Goal: Information Seeking & Learning: Learn about a topic

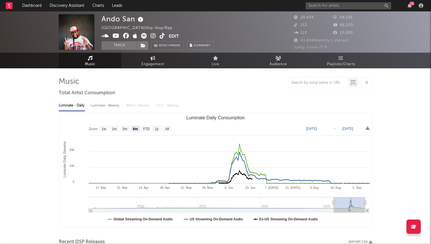
select select "6m"
click at [123, 5] on link "Leads" at bounding box center [117, 5] width 18 height 11
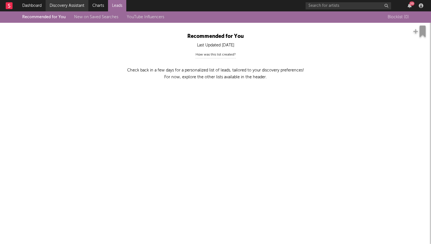
click at [66, 7] on link "Discovery Assistant" at bounding box center [67, 5] width 43 height 11
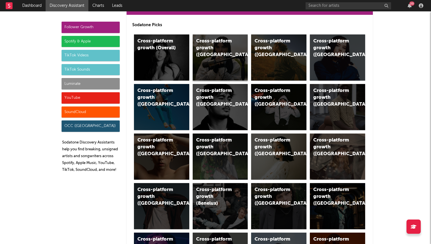
scroll to position [22, 0]
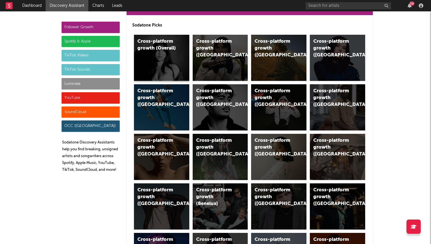
click at [171, 60] on div "Cross-platform growth (Overall)" at bounding box center [161, 58] width 55 height 46
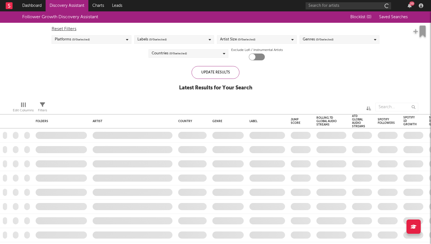
checkbox input "true"
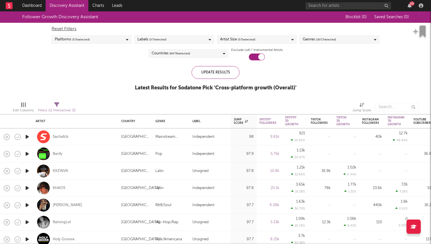
click at [207, 55] on div "Countries ( 64 / 78 selected)" at bounding box center [188, 53] width 80 height 9
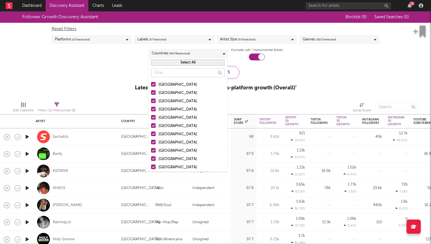
click at [188, 62] on button "Select All" at bounding box center [187, 62] width 73 height 7
click at [187, 62] on button "Deselect All" at bounding box center [187, 62] width 73 height 7
click at [152, 86] on div at bounding box center [153, 84] width 5 height 5
click at [151, 86] on input "[GEOGRAPHIC_DATA]" at bounding box center [151, 84] width 0 height 7
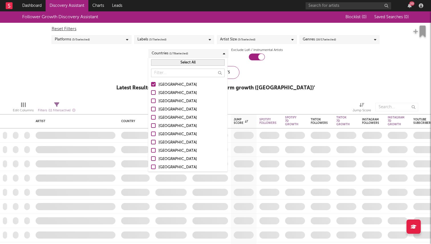
click at [154, 100] on div at bounding box center [153, 101] width 5 height 5
click at [151, 100] on input "Canada" at bounding box center [151, 101] width 0 height 7
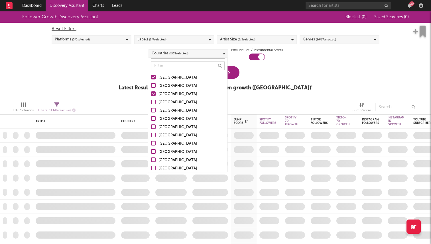
click at [154, 104] on div at bounding box center [153, 102] width 5 height 5
click at [151, 104] on input "United Kingdom" at bounding box center [151, 102] width 0 height 7
click at [154, 126] on div at bounding box center [153, 126] width 5 height 5
click at [151, 126] on input "France" at bounding box center [151, 127] width 0 height 7
click at [313, 87] on div "Follower Growth Discovery Assistant Blocklist ( 0 ) Saved Searches ( 0 ) Reset …" at bounding box center [215, 54] width 431 height 86
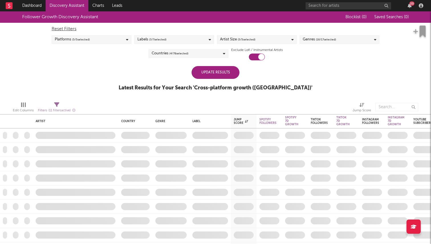
click at [173, 39] on div "Labels ( 3 / 7 selected)" at bounding box center [174, 39] width 80 height 9
click at [94, 71] on div "Follower Growth Discovery Assistant Blocklist ( 0 ) Saved Searches ( 0 ) Reset …" at bounding box center [215, 54] width 431 height 86
click at [97, 41] on div "Platforms ( 5 / 5 selected)" at bounding box center [92, 39] width 80 height 9
click at [140, 76] on div "Follower Growth Discovery Assistant Blocklist ( 0 ) Saved Searches ( 0 ) Reset …" at bounding box center [215, 54] width 431 height 86
click at [248, 40] on span "( 5 / 5 selected)" at bounding box center [247, 39] width 18 height 7
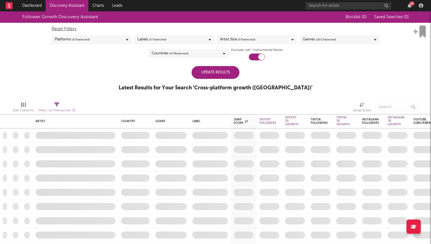
click at [324, 62] on div "Follower Growth Discovery Assistant Blocklist ( 0 ) Saved Searches ( 0 ) Reset …" at bounding box center [215, 54] width 431 height 86
click at [39, 5] on link "Dashboard" at bounding box center [31, 5] width 27 height 11
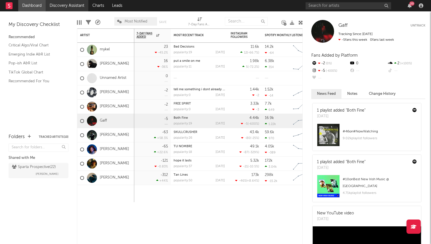
click at [63, 7] on link "Discovery Assistant" at bounding box center [67, 5] width 43 height 11
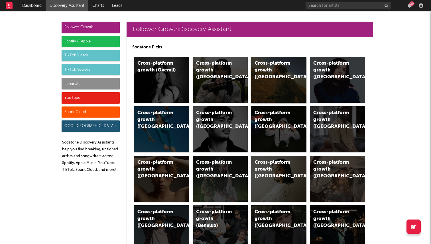
click at [287, 86] on div "Cross-platform growth (US)" at bounding box center [278, 80] width 55 height 46
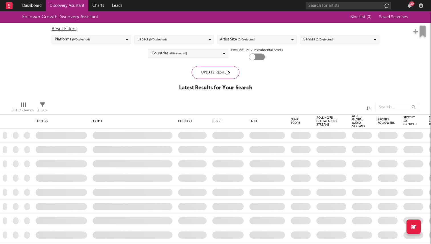
checkbox input "true"
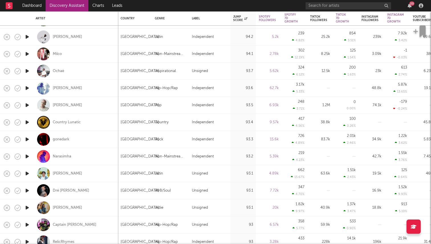
click at [28, 139] on icon "button" at bounding box center [27, 139] width 6 height 7
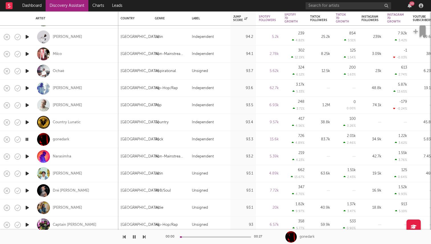
click at [26, 141] on icon "button" at bounding box center [26, 139] width 5 height 7
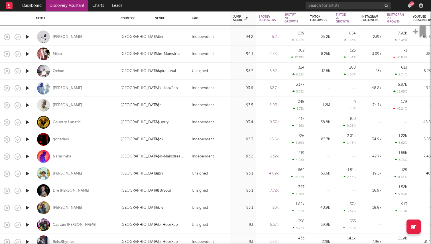
click at [64, 140] on div "gonedark" at bounding box center [61, 139] width 17 height 5
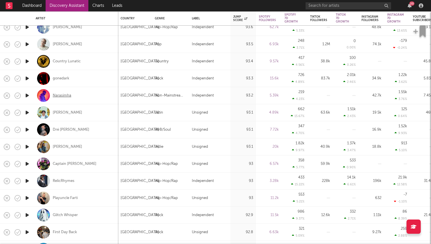
click at [66, 95] on div "Narasimha" at bounding box center [62, 95] width 19 height 5
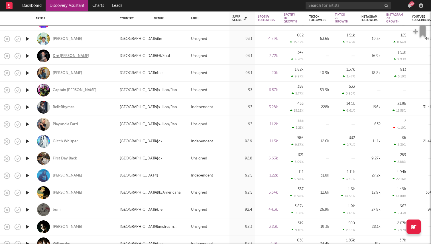
click at [67, 56] on div "Dré Tamashī" at bounding box center [71, 56] width 36 height 5
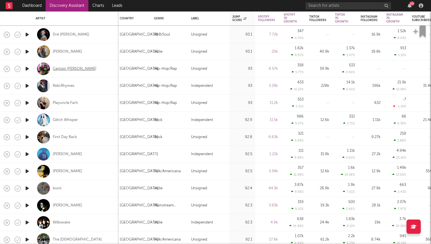
click at [74, 69] on div "Captain [PERSON_NAME]" at bounding box center [75, 68] width 44 height 5
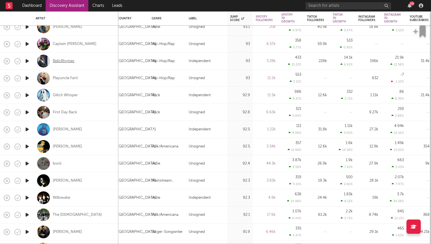
click at [69, 62] on div "RelicRhymes" at bounding box center [64, 61] width 22 height 5
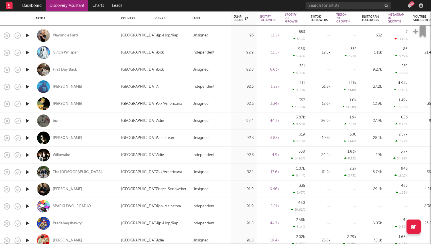
click at [70, 51] on div "Glitch Whisper" at bounding box center [65, 52] width 25 height 5
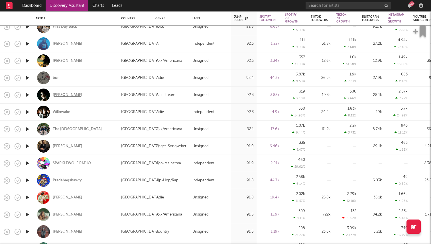
click at [64, 96] on div "[PERSON_NAME]" at bounding box center [67, 95] width 29 height 5
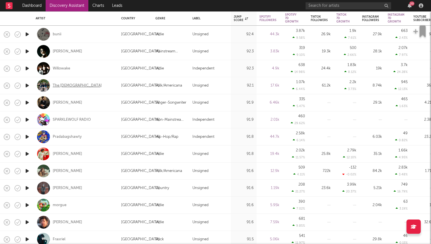
click at [72, 87] on div "The [DEMOGRAPHIC_DATA]" at bounding box center [77, 85] width 49 height 5
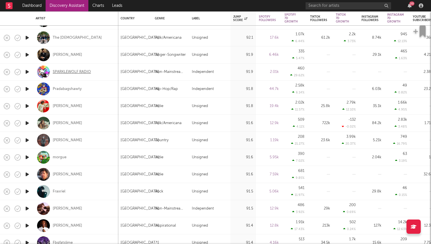
click at [83, 71] on div "SPARKLEWOLF RADIO" at bounding box center [72, 71] width 38 height 5
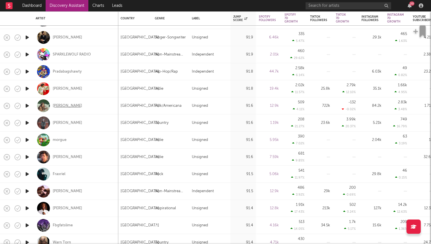
click at [71, 105] on div "[PERSON_NAME]" at bounding box center [67, 105] width 29 height 5
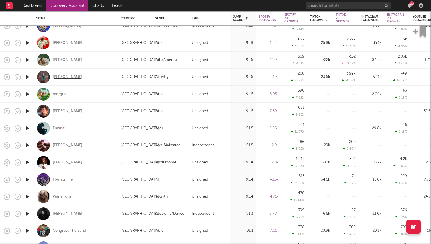
click at [71, 77] on div "[PERSON_NAME]" at bounding box center [67, 77] width 29 height 5
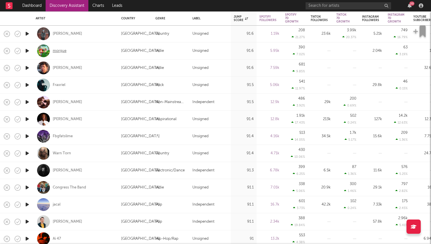
click at [64, 48] on div "morgue" at bounding box center [60, 50] width 14 height 5
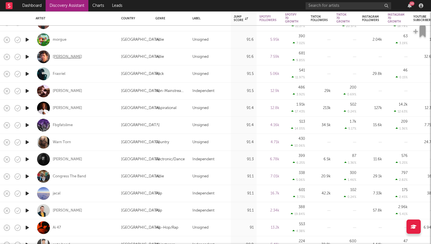
click at [61, 56] on div "[PERSON_NAME]" at bounding box center [67, 56] width 29 height 5
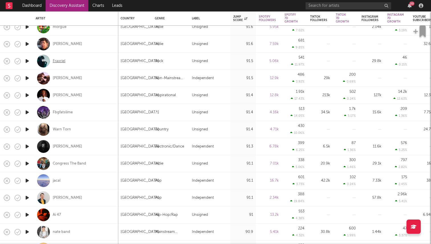
click at [64, 60] on div "Fraxriel" at bounding box center [59, 61] width 13 height 5
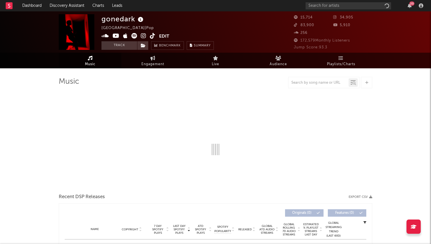
select select "6m"
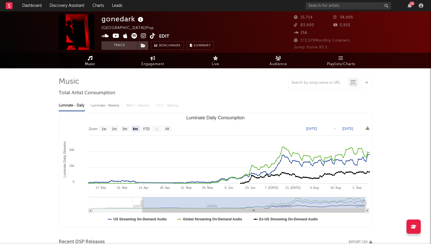
click at [142, 36] on icon at bounding box center [143, 36] width 5 height 6
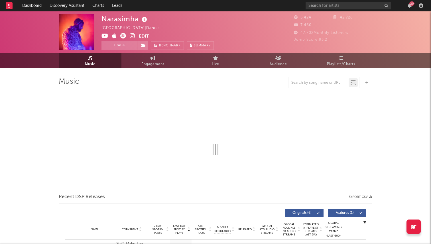
select select "1w"
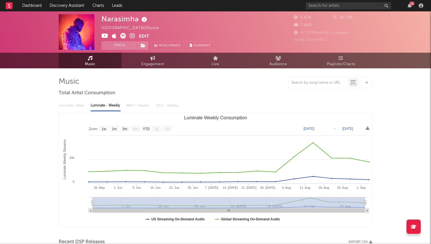
click at [104, 37] on icon at bounding box center [104, 36] width 7 height 6
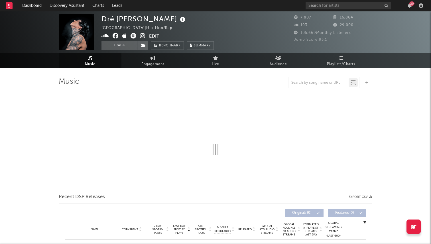
select select "1w"
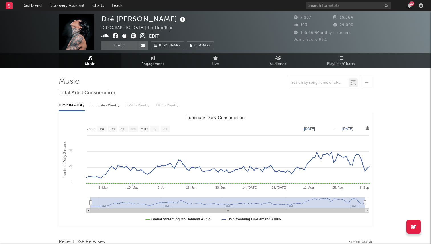
click at [144, 37] on icon at bounding box center [142, 36] width 5 height 6
drag, startPoint x: 145, startPoint y: 20, endPoint x: 101, endPoint y: 20, distance: 43.9
click at [101, 20] on div "Dré Tamashī" at bounding box center [143, 18] width 85 height 9
copy div "Dré Tamashī"
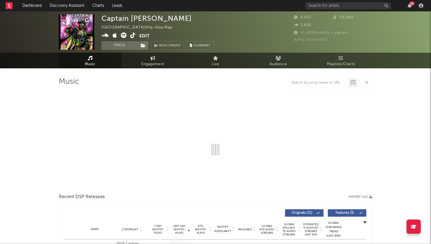
click at [107, 35] on icon at bounding box center [104, 35] width 7 height 6
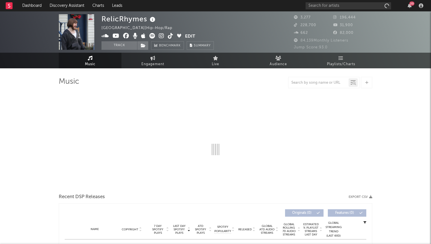
select select "6m"
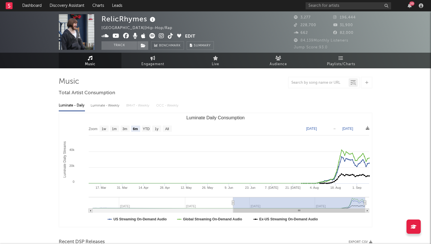
click at [161, 36] on icon at bounding box center [161, 36] width 5 height 6
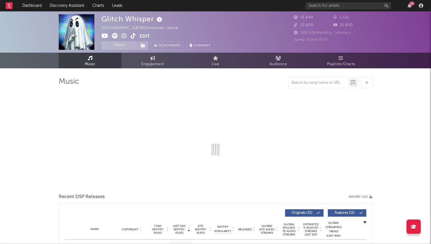
select select "6m"
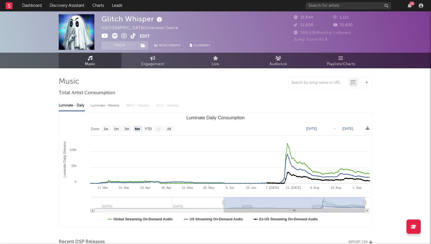
click at [105, 34] on icon at bounding box center [104, 36] width 7 height 6
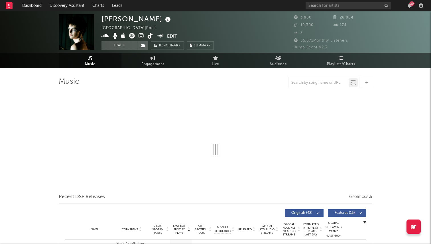
select select "1w"
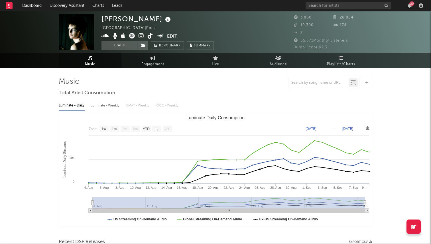
click at [141, 36] on icon at bounding box center [140, 36] width 5 height 6
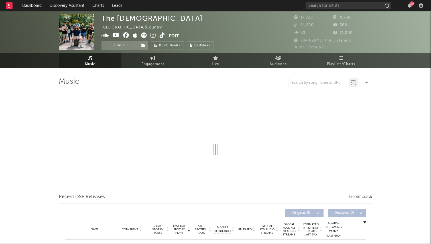
select select "6m"
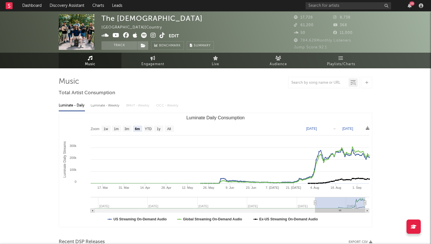
click at [114, 36] on icon at bounding box center [115, 35] width 7 height 6
click at [153, 35] on icon at bounding box center [152, 35] width 5 height 6
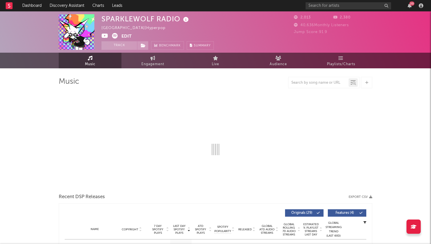
click at [106, 36] on icon at bounding box center [104, 36] width 7 height 6
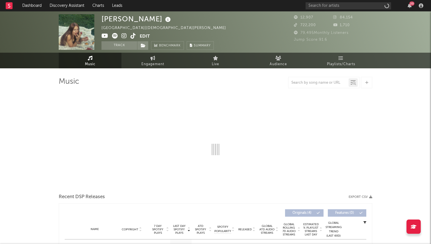
select select "1w"
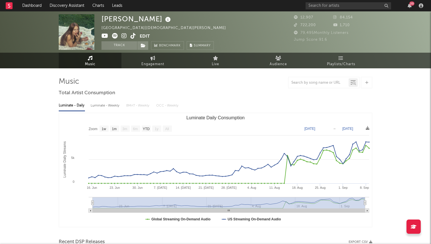
click at [124, 36] on icon at bounding box center [123, 36] width 5 height 6
drag, startPoint x: 102, startPoint y: 18, endPoint x: 147, endPoint y: 18, distance: 45.0
click at [147, 18] on div "[PERSON_NAME]" at bounding box center [136, 18] width 71 height 9
copy div "[PERSON_NAME]"
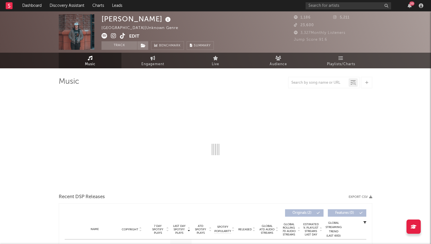
select select "1w"
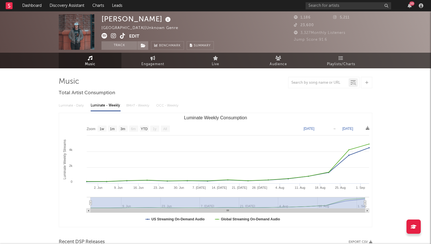
click at [112, 36] on icon at bounding box center [113, 36] width 5 height 6
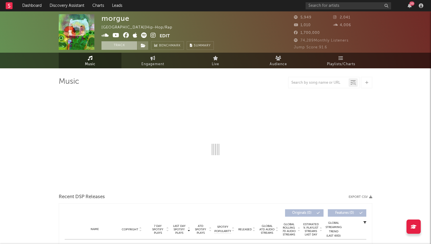
select select "1w"
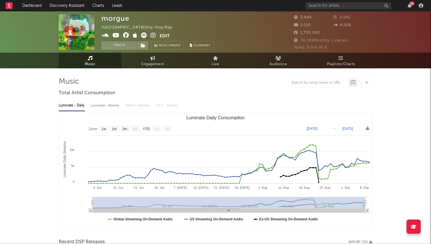
click at [113, 35] on icon at bounding box center [115, 35] width 7 height 6
click at [150, 35] on span at bounding box center [130, 35] width 58 height 7
click at [153, 36] on icon at bounding box center [152, 35] width 5 height 6
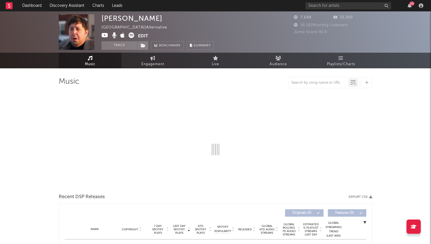
select select "1w"
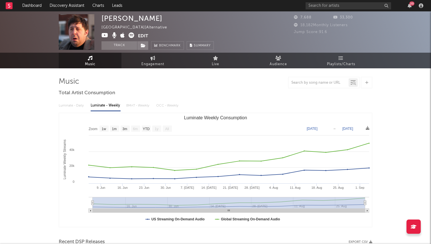
click at [105, 36] on icon at bounding box center [104, 35] width 7 height 6
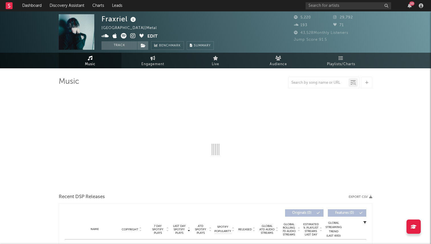
select select "1w"
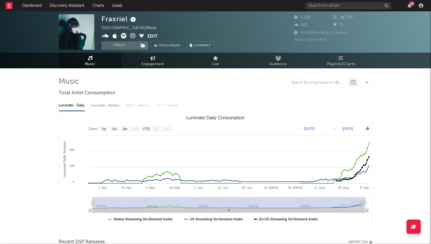
click at [132, 37] on icon at bounding box center [132, 36] width 5 height 6
click at [323, 4] on input "text" at bounding box center [347, 5] width 85 height 7
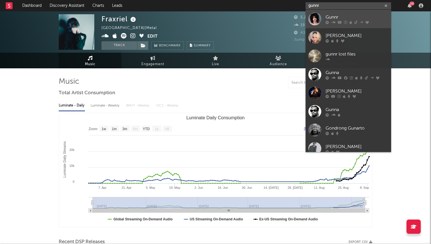
type input "gunnr"
click at [337, 16] on div "Gunnr" at bounding box center [356, 17] width 63 height 7
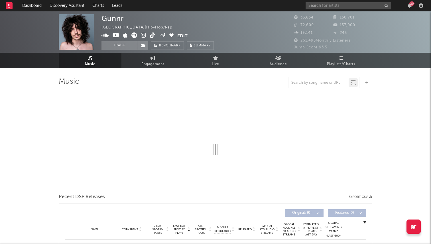
select select "6m"
